Goal: Task Accomplishment & Management: Manage account settings

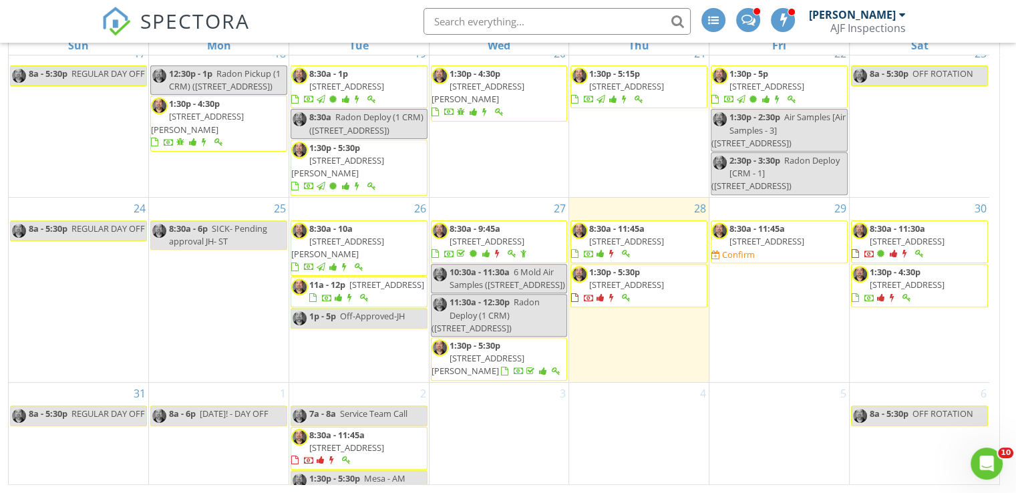
scroll to position [527, 0]
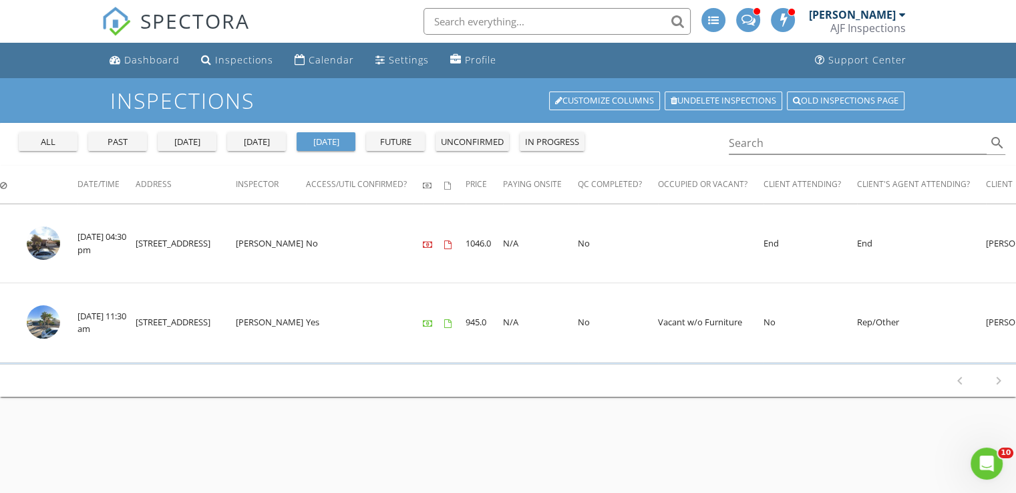
click at [256, 146] on div "today" at bounding box center [256, 142] width 48 height 13
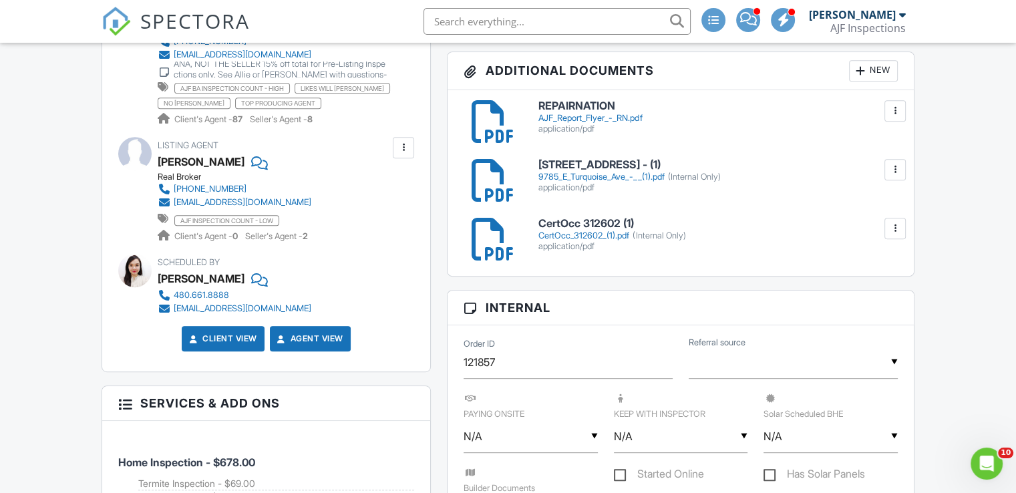
scroll to position [571, 0]
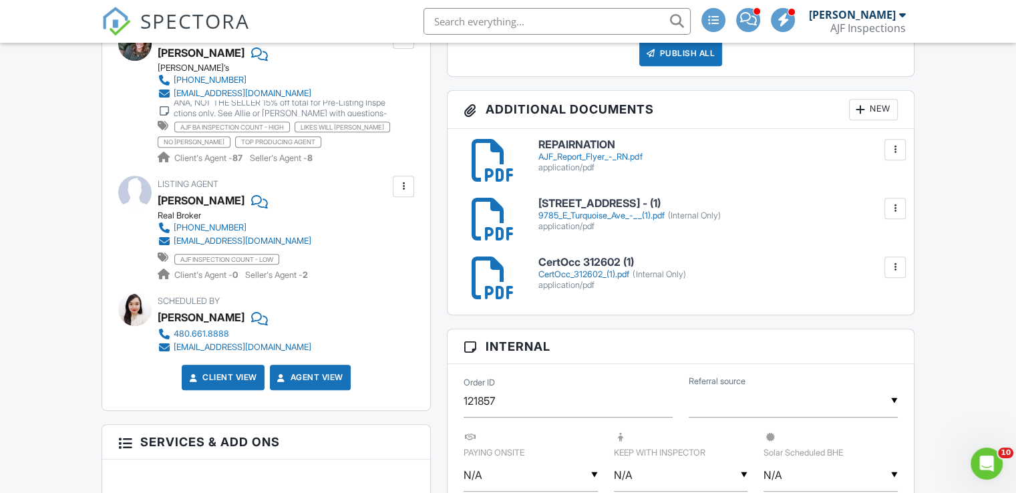
click at [492, 218] on div at bounding box center [493, 219] width 43 height 43
click at [486, 276] on div at bounding box center [493, 278] width 43 height 43
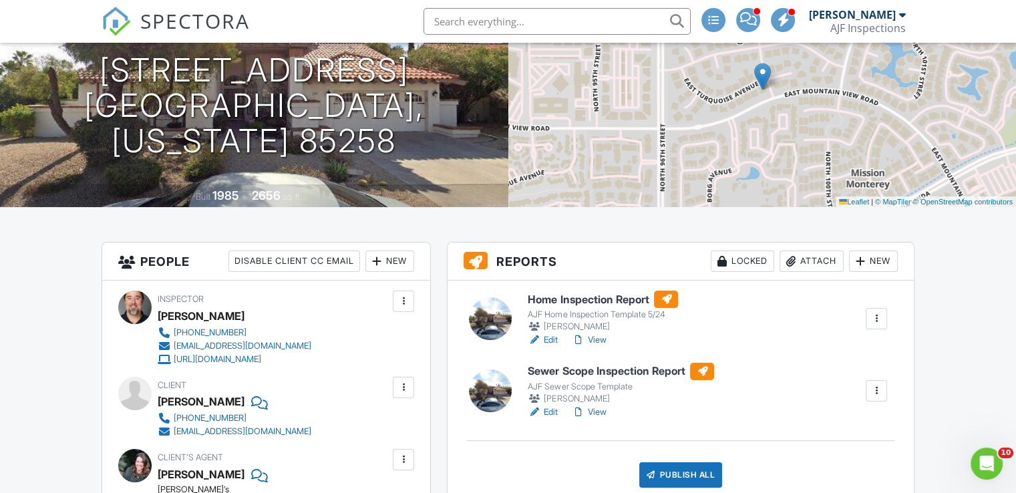
scroll to position [0, 0]
